Goal: Information Seeking & Learning: Learn about a topic

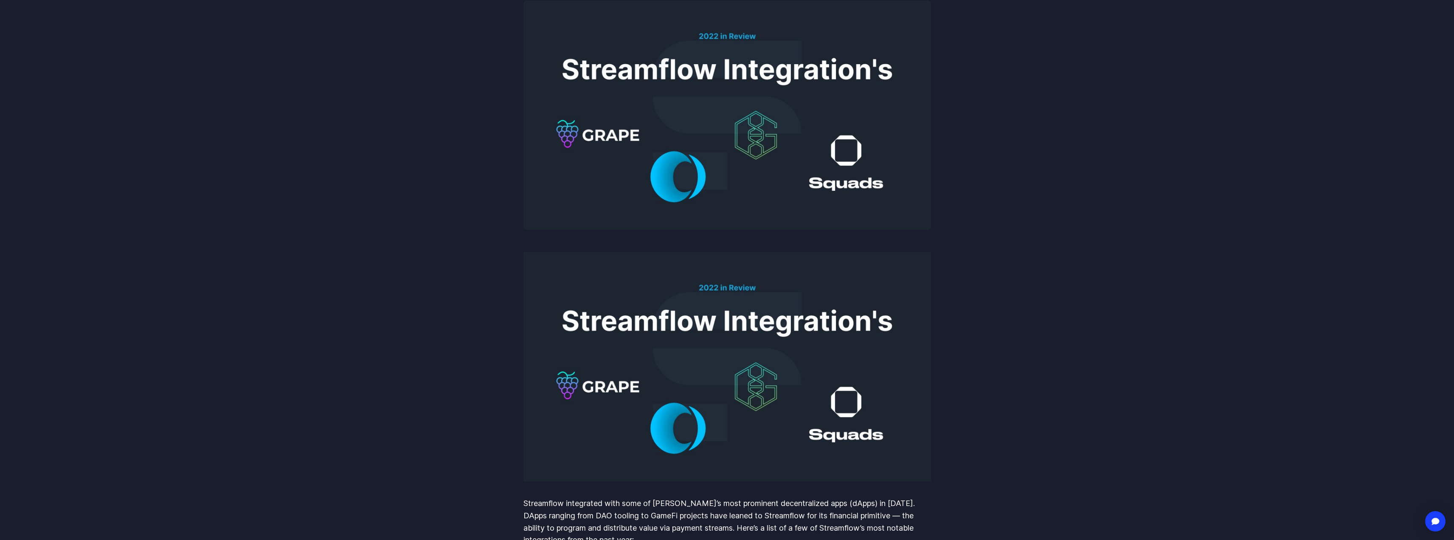
scroll to position [170, 0]
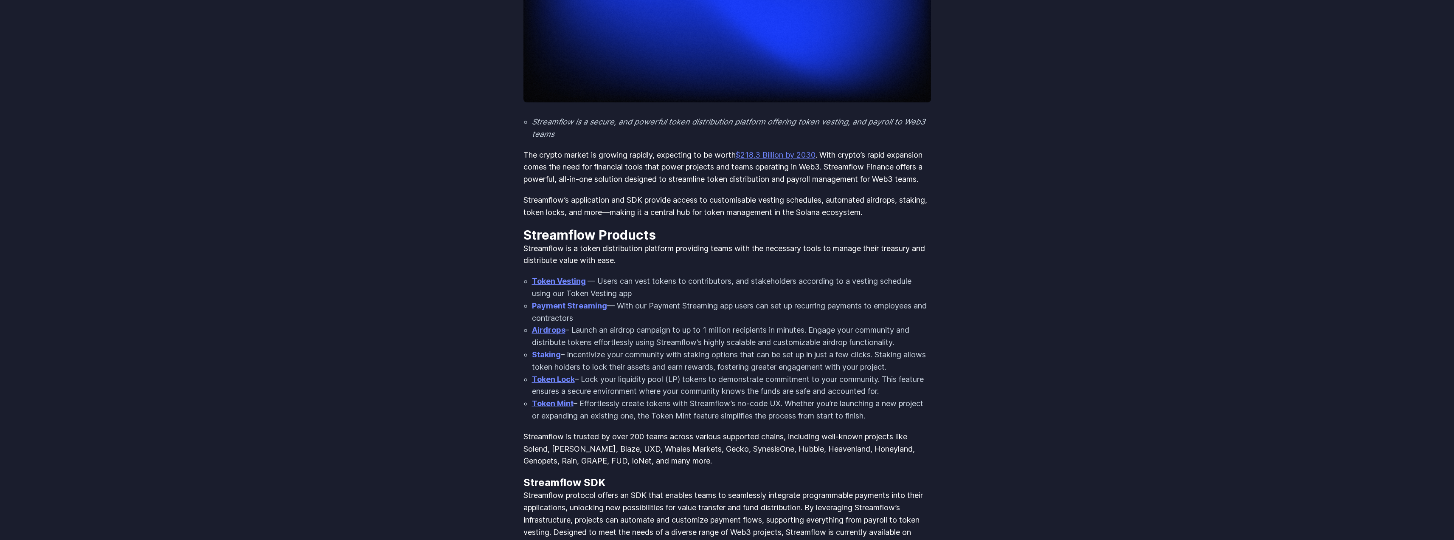
scroll to position [297, 0]
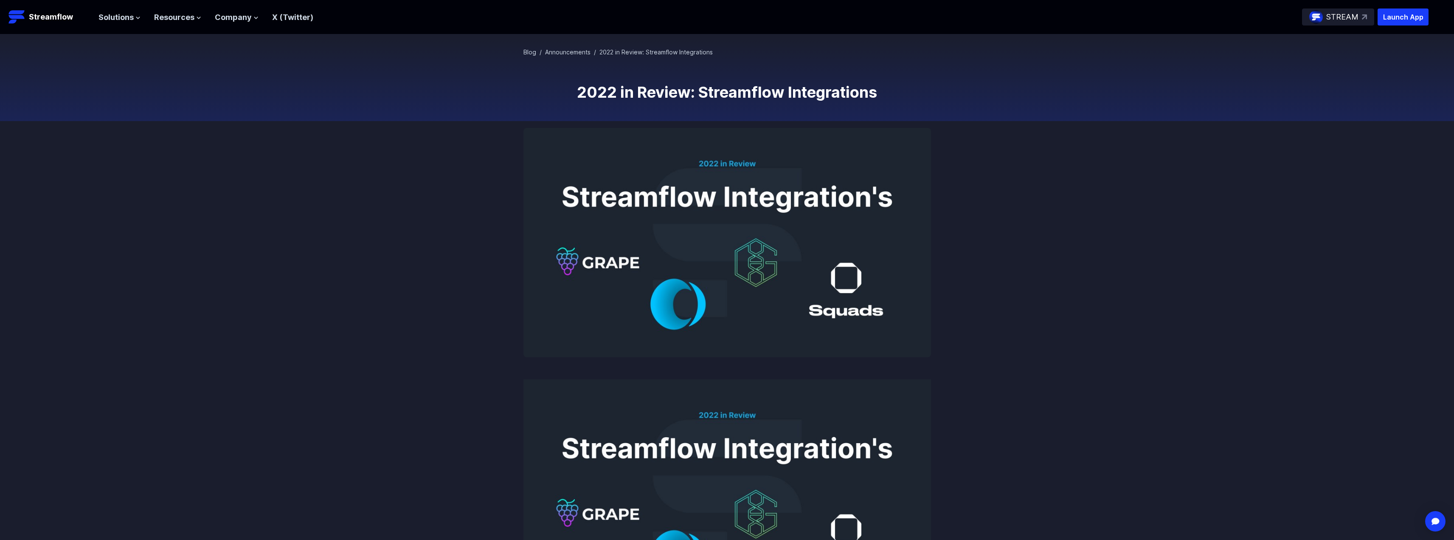
scroll to position [42, 0]
